Goal: Task Accomplishment & Management: Complete application form

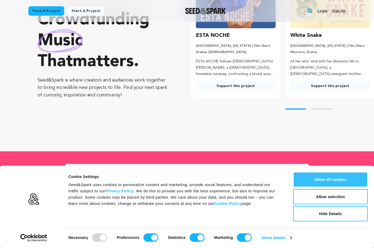
click at [324, 179] on button "Allow all cookies" at bounding box center [330, 179] width 75 height 15
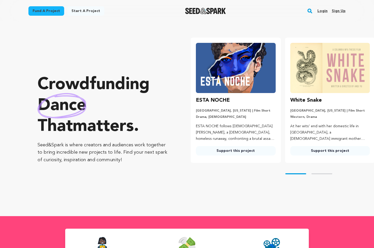
click at [339, 12] on link "Sign up" at bounding box center [339, 11] width 14 height 8
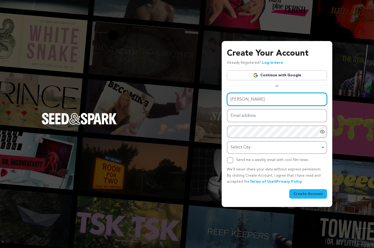
click at [245, 100] on input "Sandra" at bounding box center [277, 99] width 100 height 13
type input "Sandra Williams"
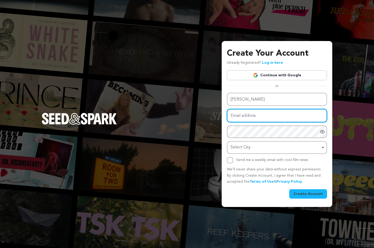
click at [271, 116] on input "Email address" at bounding box center [277, 115] width 100 height 13
type input "swilliams1@cub.uca.edu"
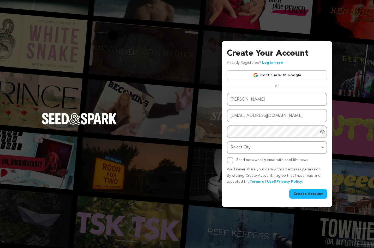
click at [232, 134] on div "Name Sandra Williams Email address swilliams1@cub.uca.edu Password Password mus…" at bounding box center [277, 128] width 100 height 70
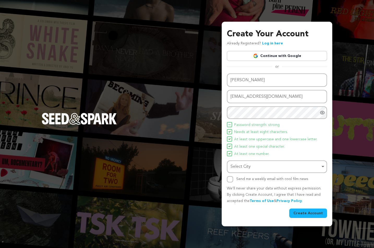
click at [203, 94] on div "Create Your Account Already Registered? Log in here Continue with Google or eyJ…" at bounding box center [187, 124] width 374 height 248
click at [322, 165] on div "Select City Remove item" at bounding box center [277, 167] width 95 height 10
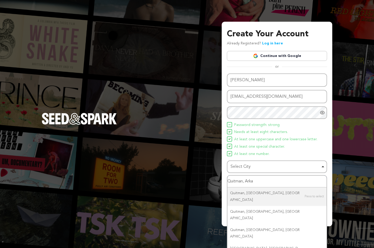
type input "Quitman, Arkan"
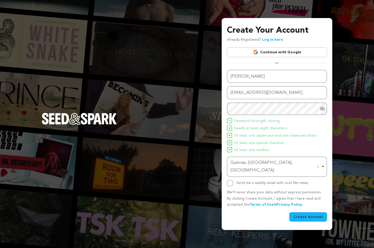
click at [313, 212] on button "Create Account" at bounding box center [308, 216] width 38 height 9
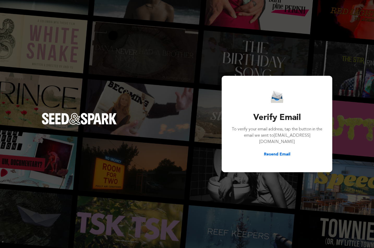
click at [243, 122] on h3 "Verify Email" at bounding box center [277, 117] width 92 height 13
click at [276, 188] on div "Verify Email To verify your email address, tap the button in the email we sent …" at bounding box center [187, 124] width 374 height 248
click at [110, 130] on link "Seed&Spark Homepage" at bounding box center [79, 124] width 75 height 22
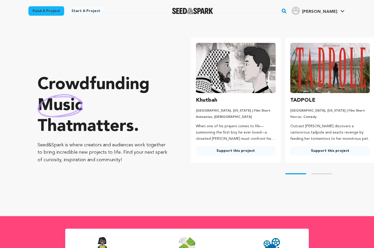
click at [81, 11] on link "Start a project" at bounding box center [85, 10] width 37 height 9
